Goal: Task Accomplishment & Management: Use online tool/utility

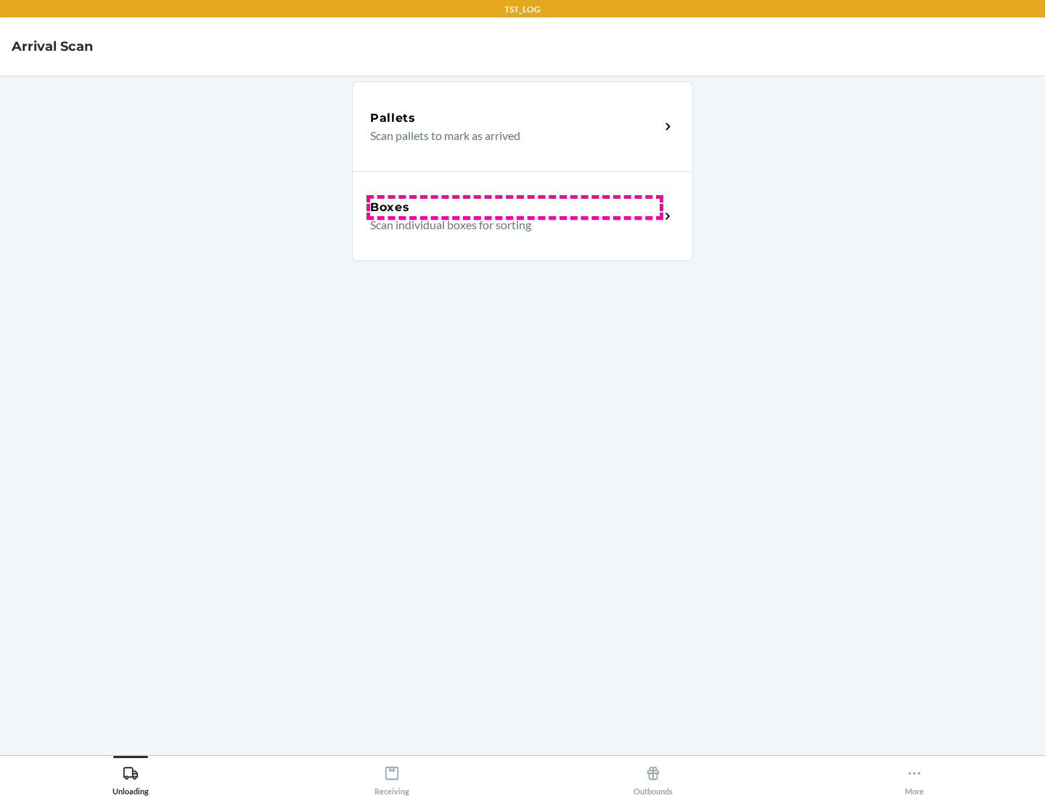
click at [515, 208] on div "Boxes" at bounding box center [515, 207] width 290 height 17
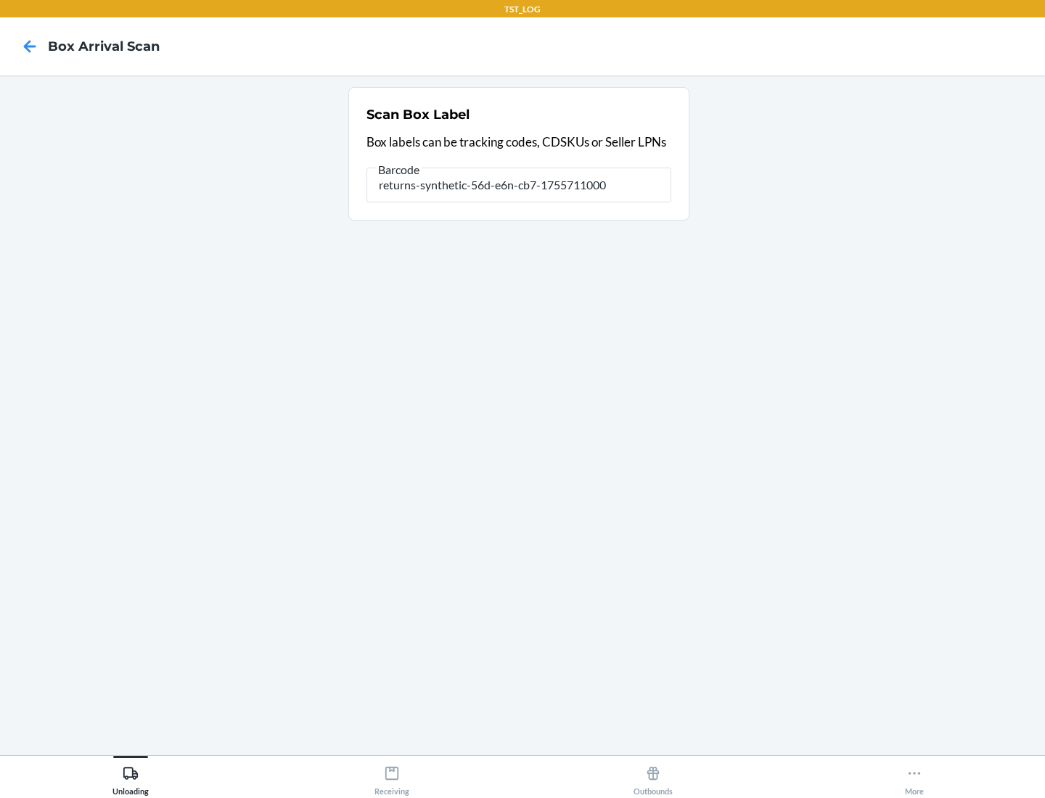
type input "returns-synthetic-56d-e6n-cb7-1755711000"
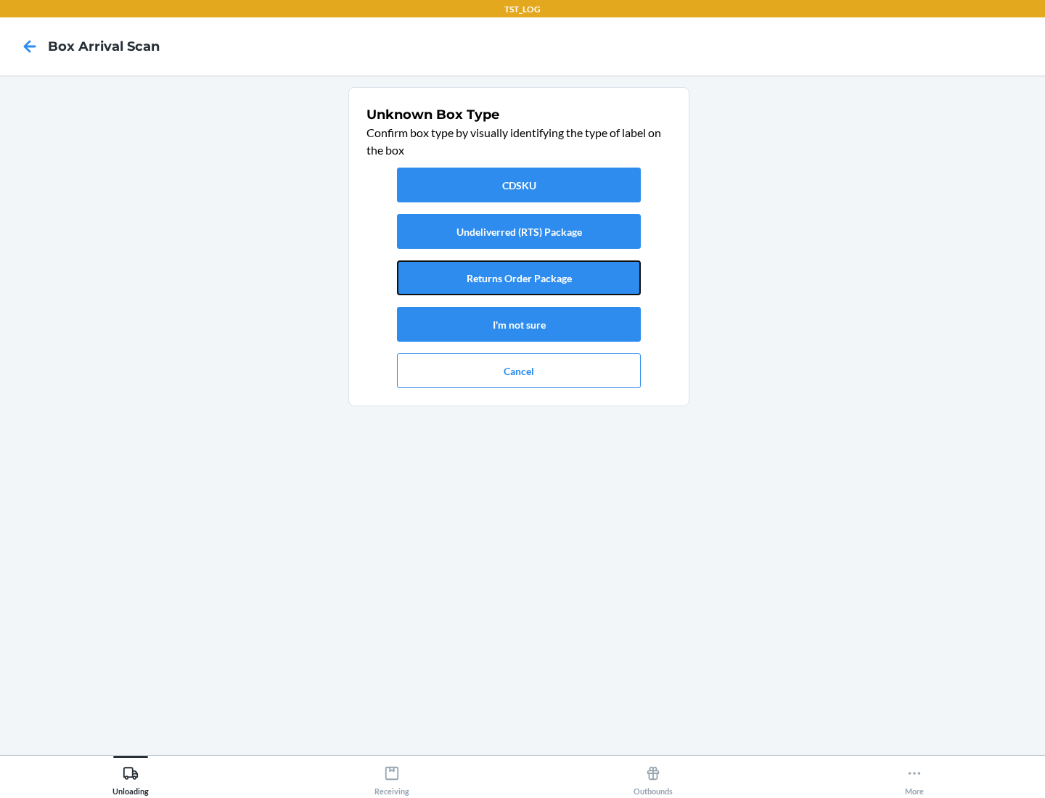
click at [519, 278] on button "Returns Order Package" at bounding box center [519, 278] width 244 height 35
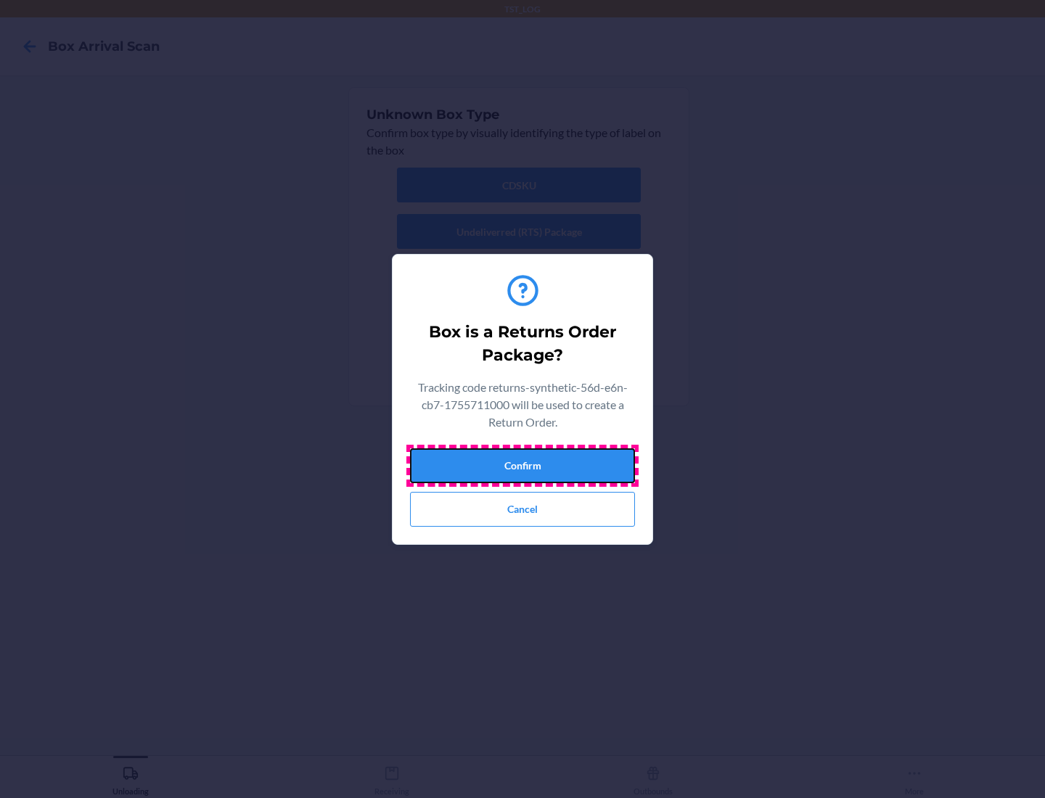
click at [522, 465] on button "Confirm" at bounding box center [522, 465] width 225 height 35
